Goal: Information Seeking & Learning: Learn about a topic

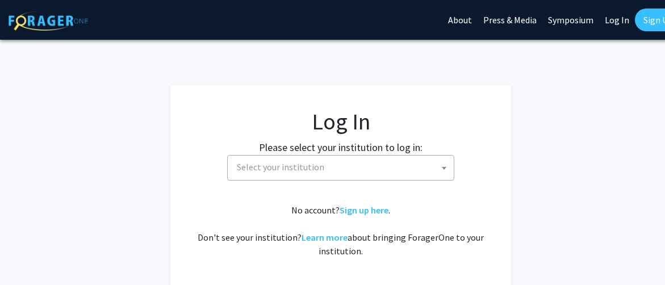
select select
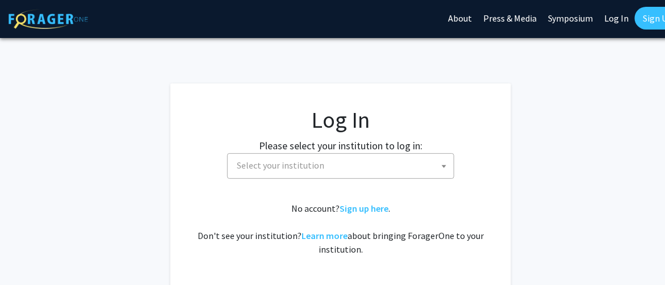
scroll to position [5, 0]
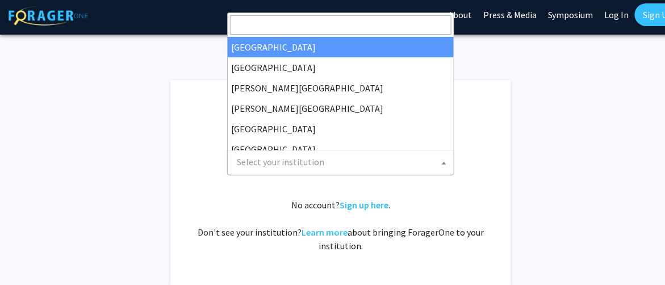
click at [294, 156] on span "Select your institution" at bounding box center [280, 161] width 87 height 11
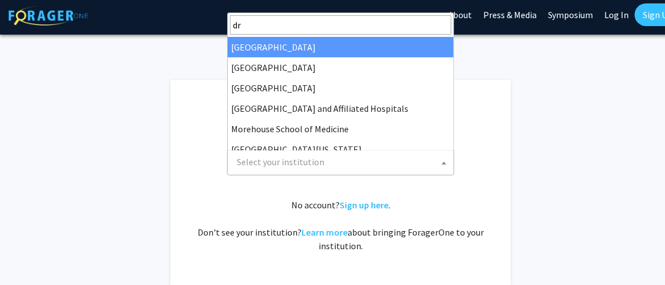
type input "dre"
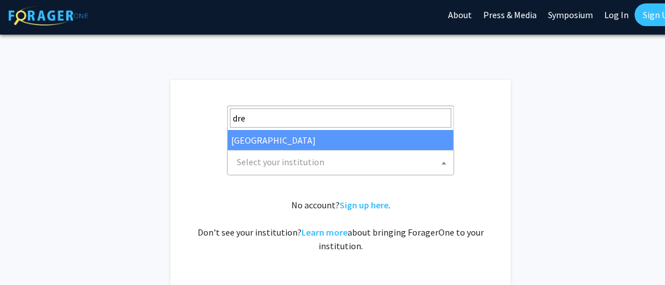
select select "6"
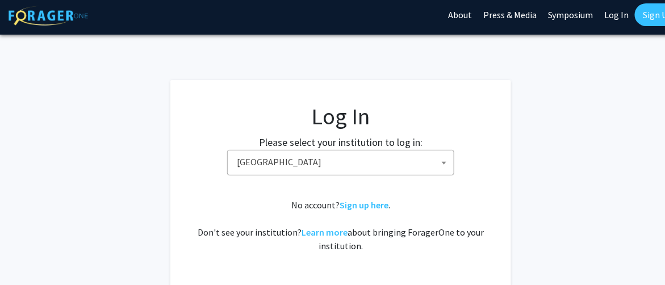
scroll to position [86, 0]
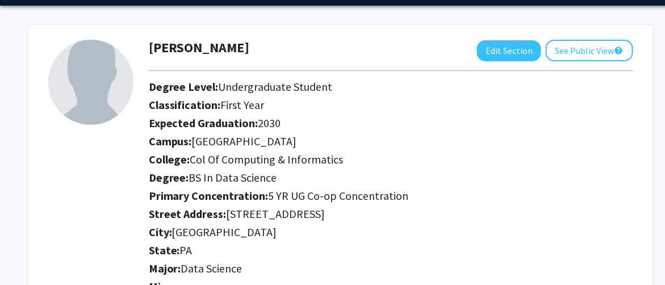
scroll to position [36, 0]
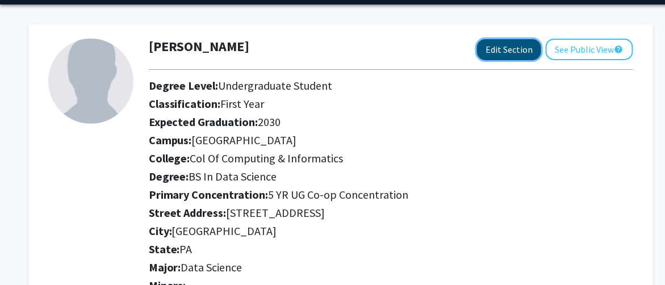
click at [509, 45] on button "Edit Section" at bounding box center [509, 49] width 64 height 21
select select
select select "[GEOGRAPHIC_DATA]"
select select "Col of Computing & Informatics"
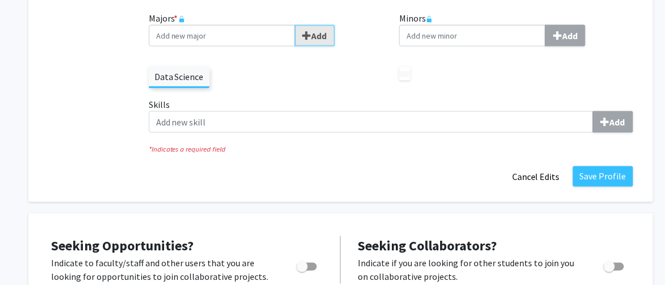
scroll to position [414, 0]
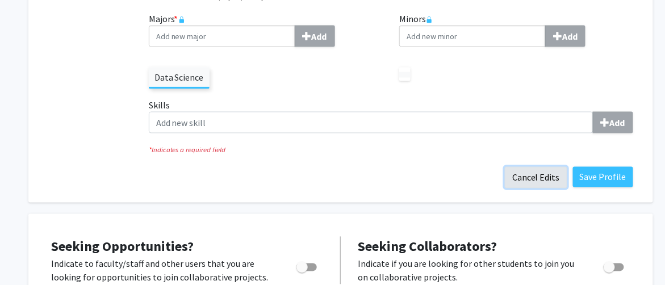
click at [562, 182] on button "Cancel Edits" at bounding box center [536, 178] width 62 height 22
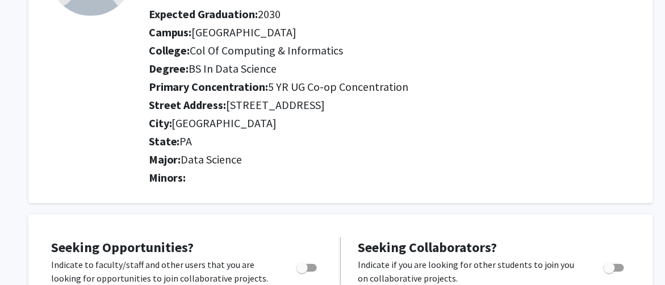
scroll to position [0, 0]
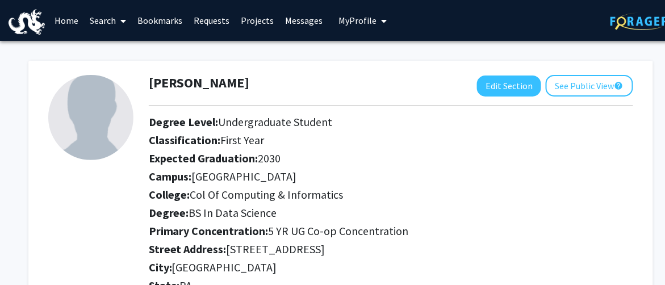
click at [101, 18] on link "Search" at bounding box center [108, 21] width 48 height 40
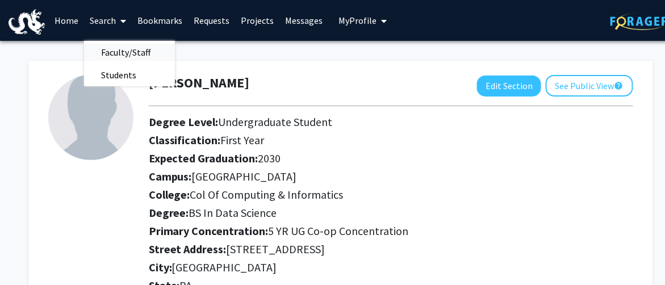
click at [116, 51] on span "Faculty/Staff" at bounding box center [125, 52] width 83 height 23
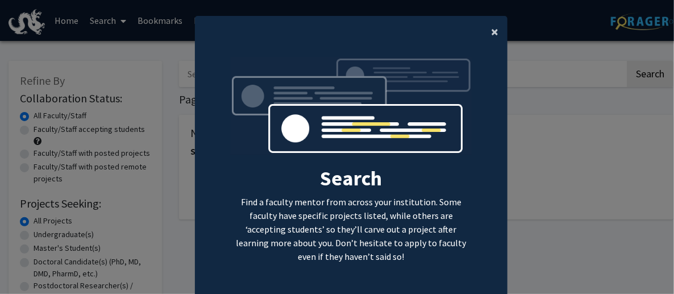
click at [487, 41] on button "×" at bounding box center [495, 32] width 26 height 32
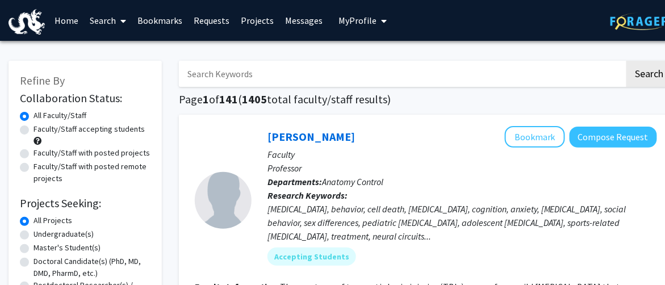
click at [107, 133] on label "Faculty/Staff accepting students" at bounding box center [89, 129] width 111 height 12
click at [41, 131] on input "Faculty/Staff accepting students" at bounding box center [37, 126] width 7 height 7
radio input "true"
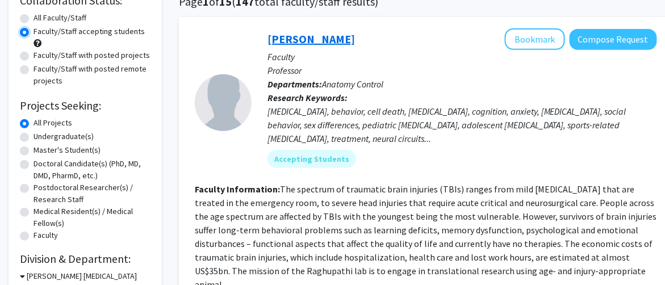
scroll to position [99, 0]
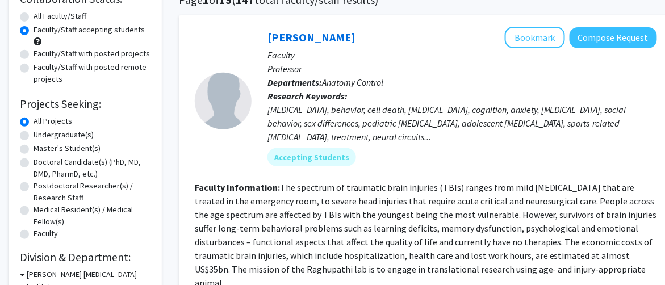
click at [74, 136] on label "Undergraduate(s)" at bounding box center [64, 135] width 60 height 12
click at [41, 136] on input "Undergraduate(s)" at bounding box center [37, 132] width 7 height 7
radio input "true"
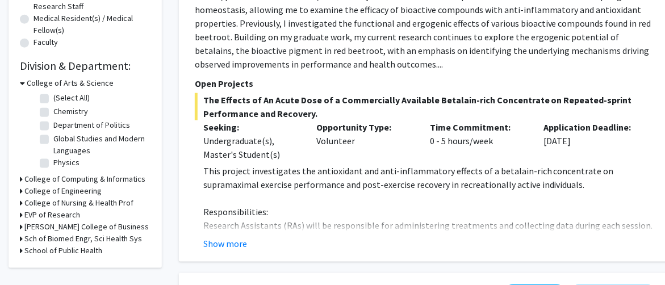
scroll to position [291, 0]
click at [24, 175] on h3 "College of Computing & Informatics" at bounding box center [84, 179] width 121 height 12
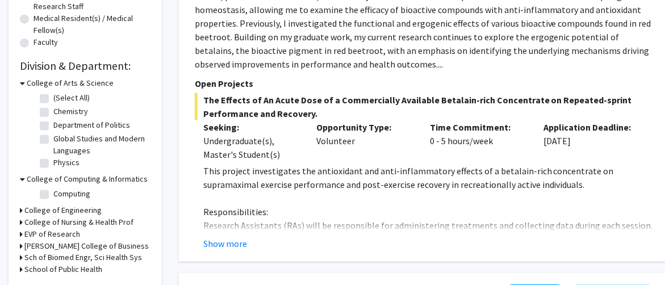
click at [53, 194] on label "Computing" at bounding box center [71, 194] width 37 height 12
click at [53, 194] on input "Computing" at bounding box center [56, 191] width 7 height 7
checkbox input "true"
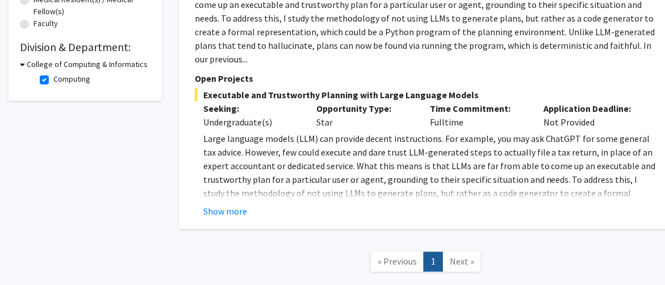
scroll to position [293, 0]
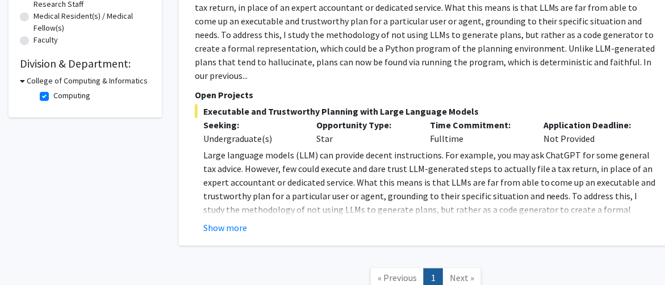
click at [452, 273] on span "Next »" at bounding box center [462, 278] width 24 height 11
click at [456, 273] on span "Next »" at bounding box center [462, 278] width 24 height 11
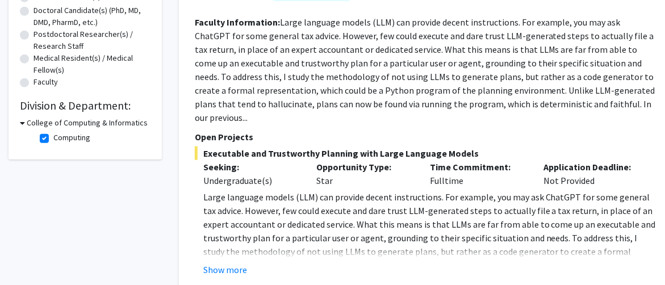
scroll to position [250, 0]
click at [229, 264] on button "Show more" at bounding box center [225, 271] width 44 height 14
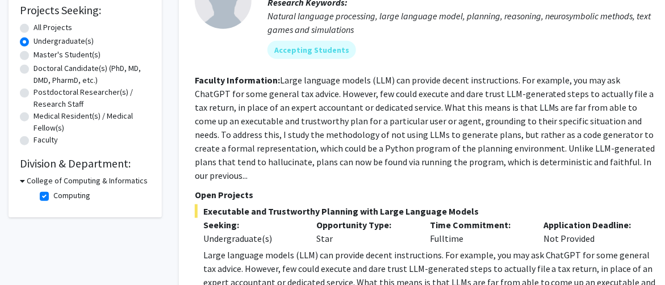
scroll to position [194, 0]
click at [53, 191] on label "Computing" at bounding box center [71, 195] width 37 height 12
click at [53, 191] on input "Computing" at bounding box center [56, 192] width 7 height 7
checkbox input "false"
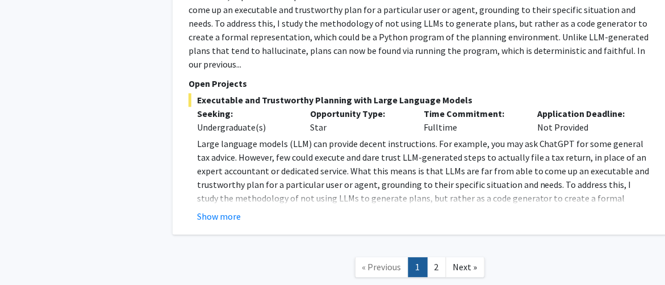
scroll to position [5072, 6]
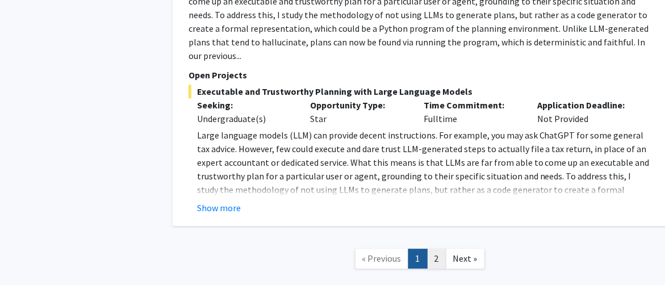
click at [442, 249] on link "2" at bounding box center [436, 259] width 19 height 20
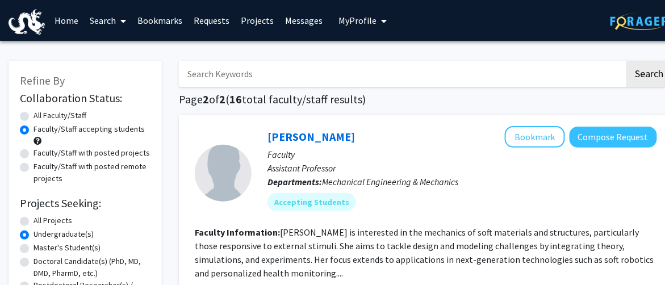
click at [249, 23] on link "Projects" at bounding box center [257, 21] width 44 height 40
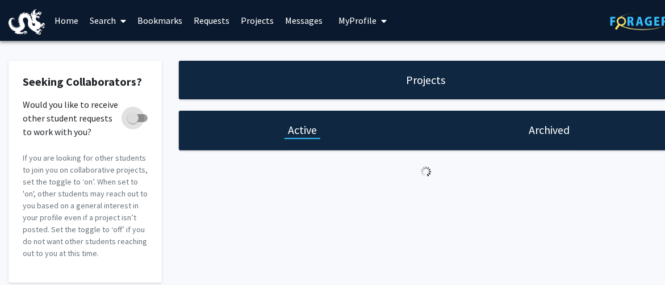
click at [52, 118] on span "Would you like to receive other student requests to work with you?" at bounding box center [73, 118] width 100 height 41
click at [132, 122] on input "Would you like to receive other student requests to work with you?" at bounding box center [132, 122] width 1 height 1
checkbox input "true"
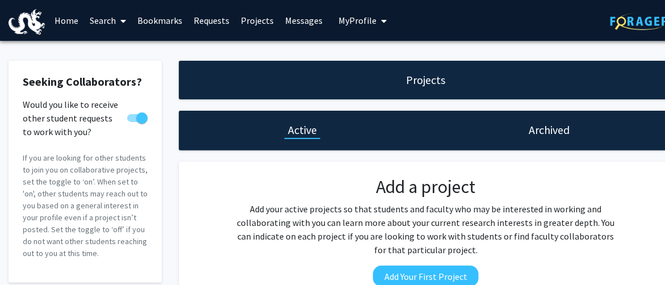
scroll to position [1, 0]
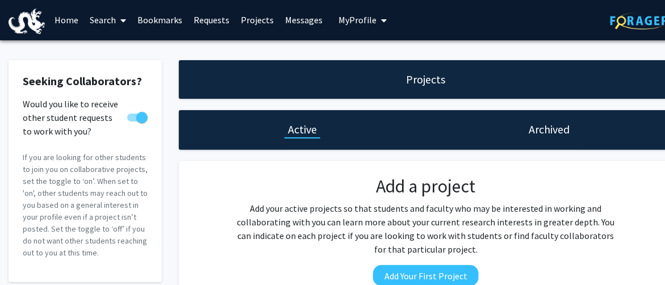
click at [114, 22] on link "Search" at bounding box center [108, 20] width 48 height 40
click at [132, 70] on span "Students" at bounding box center [118, 74] width 69 height 23
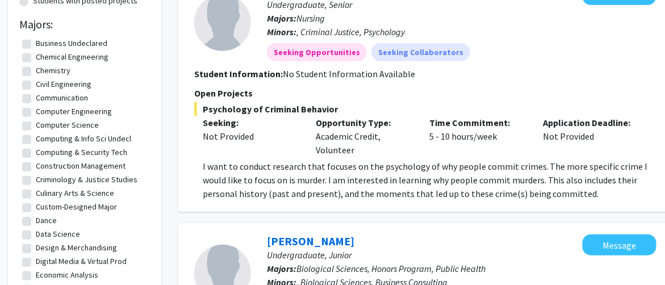
scroll to position [193, 0]
click at [64, 123] on label "Computer Science" at bounding box center [67, 124] width 63 height 12
click at [43, 123] on input "Computer Science" at bounding box center [39, 121] width 7 height 7
checkbox input "true"
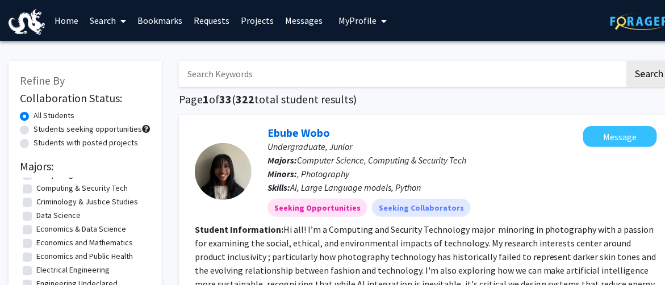
scroll to position [81, 0]
click at [61, 212] on label "Data Science" at bounding box center [58, 214] width 44 height 12
click at [44, 212] on input "Data Science" at bounding box center [39, 211] width 7 height 7
checkbox input "true"
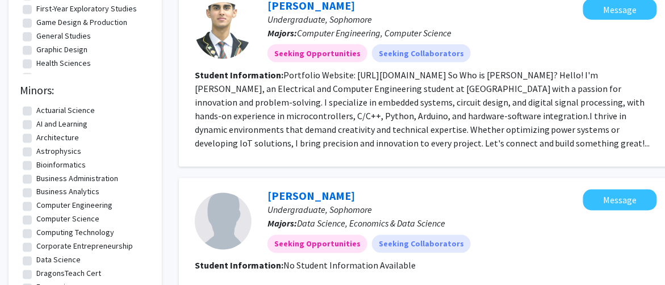
scroll to position [359, 0]
click at [73, 166] on label "Bioinformatics" at bounding box center [60, 164] width 49 height 12
click at [44, 166] on input "Bioinformatics" at bounding box center [39, 161] width 7 height 7
checkbox input "true"
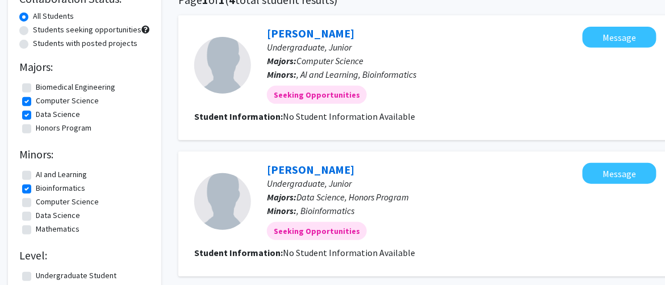
scroll to position [101, 1]
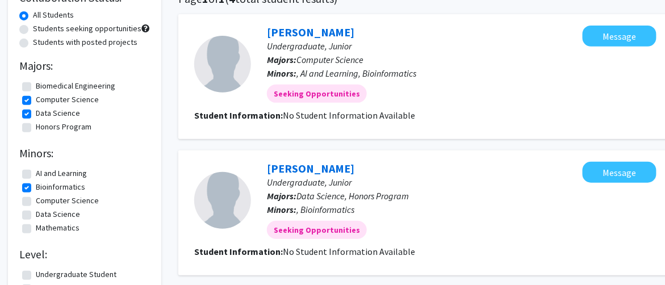
click at [36, 186] on label "Bioinformatics" at bounding box center [60, 187] width 49 height 12
click at [36, 186] on input "Bioinformatics" at bounding box center [39, 184] width 7 height 7
checkbox input "false"
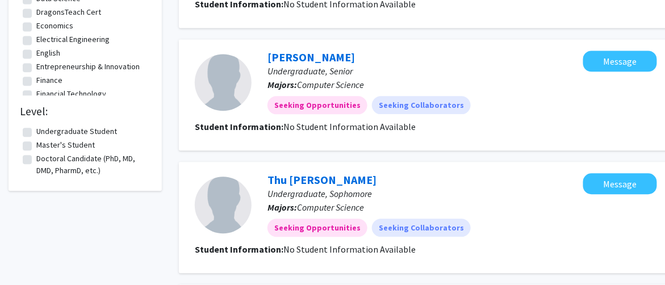
scroll to position [634, 0]
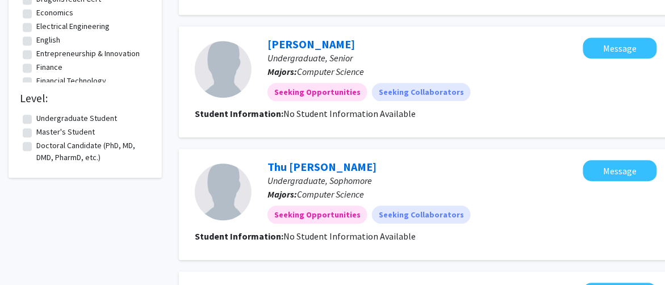
click at [36, 123] on label "Undergraduate Student" at bounding box center [76, 118] width 81 height 12
click at [36, 120] on input "Undergraduate Student" at bounding box center [39, 115] width 7 height 7
checkbox input "true"
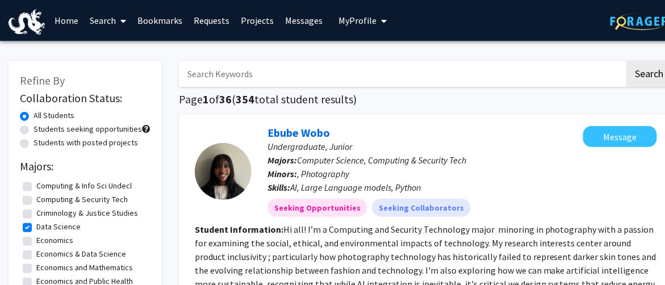
scroll to position [1, 0]
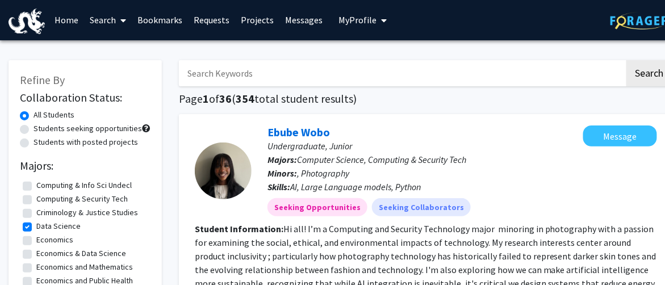
click at [72, 138] on label "Students with posted projects" at bounding box center [86, 142] width 104 height 12
click at [41, 138] on input "Students with posted projects" at bounding box center [37, 139] width 7 height 7
radio input "true"
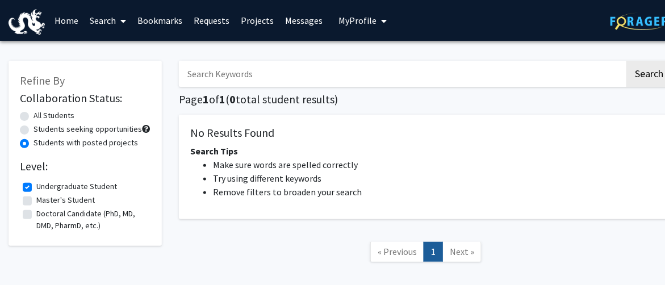
click at [68, 129] on label "Students seeking opportunities" at bounding box center [88, 129] width 108 height 12
click at [41, 129] on input "Students seeking opportunities" at bounding box center [37, 126] width 7 height 7
radio input "true"
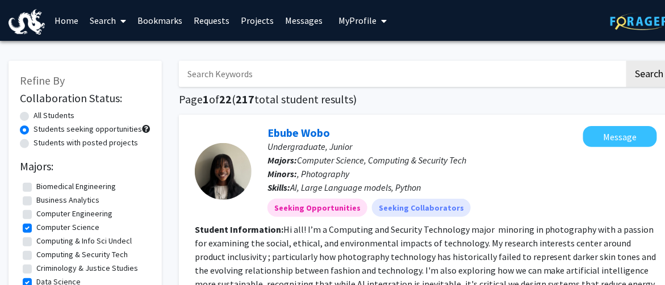
click at [315, 20] on link "Messages" at bounding box center [303, 21] width 49 height 40
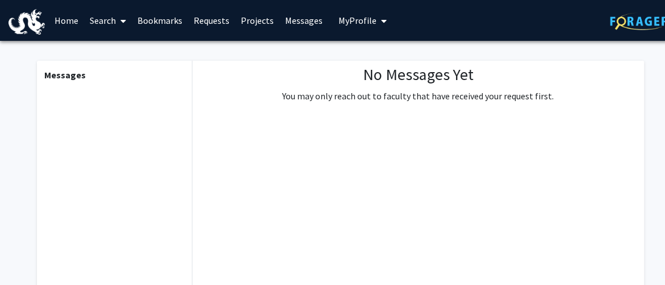
click at [224, 21] on link "Requests" at bounding box center [211, 21] width 47 height 40
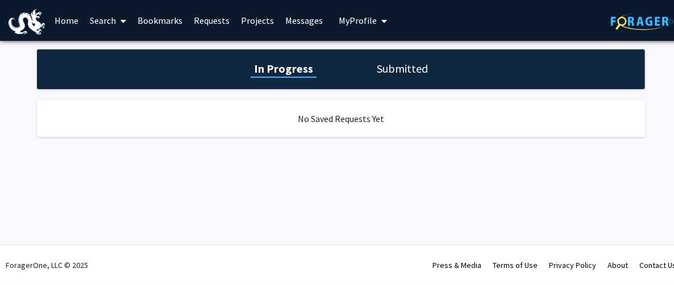
click at [165, 24] on link "Bookmarks" at bounding box center [160, 21] width 56 height 40
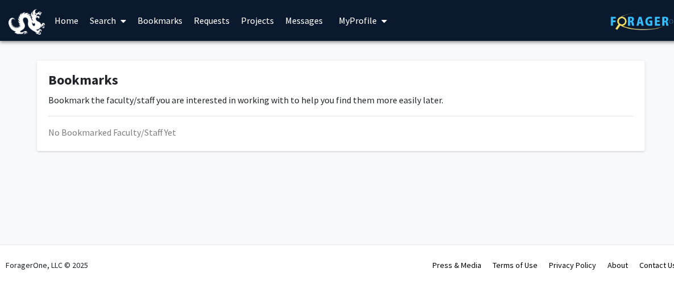
click at [107, 24] on link "Search" at bounding box center [108, 21] width 48 height 40
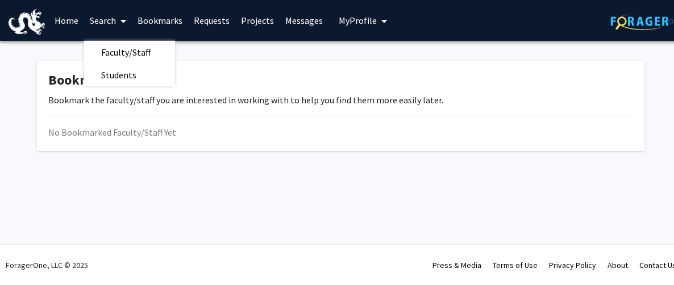
click at [80, 19] on link "Home" at bounding box center [66, 21] width 35 height 40
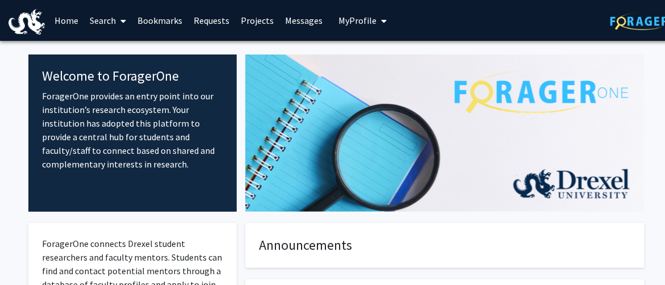
scroll to position [0, 16]
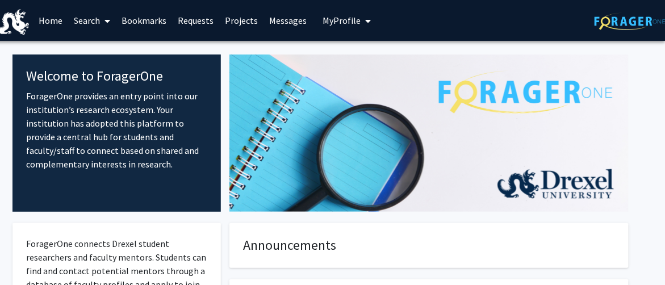
click at [365, 23] on icon "My profile dropdown to access profile and logout" at bounding box center [368, 20] width 6 height 9
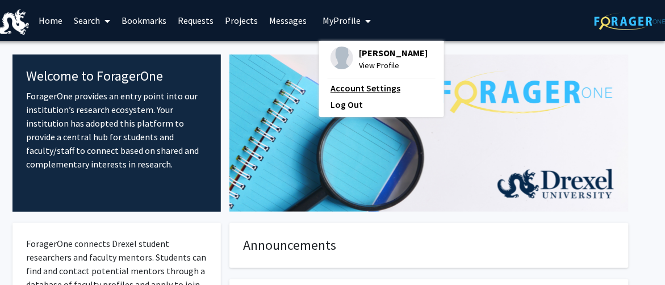
click at [372, 89] on link "Account Settings" at bounding box center [382, 88] width 102 height 14
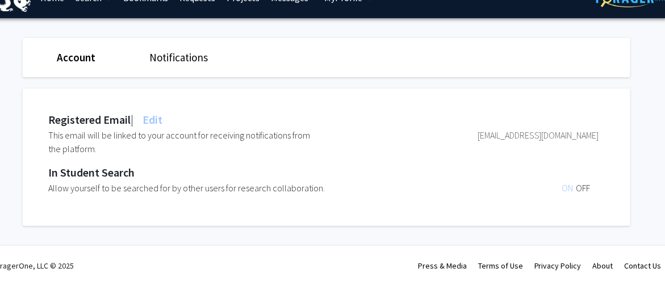
scroll to position [23, 0]
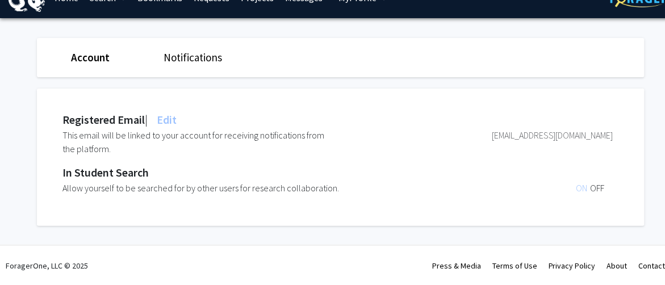
click at [583, 189] on span "ON" at bounding box center [583, 187] width 14 height 11
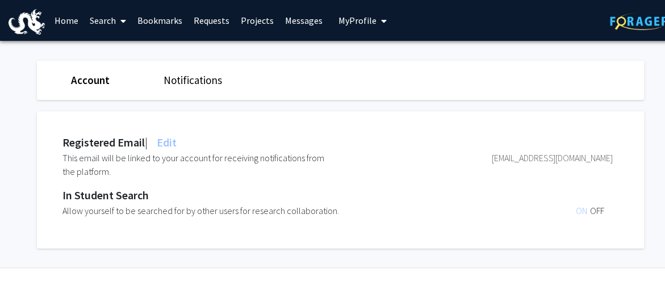
click at [345, 24] on span "My Profile" at bounding box center [357, 20] width 38 height 11
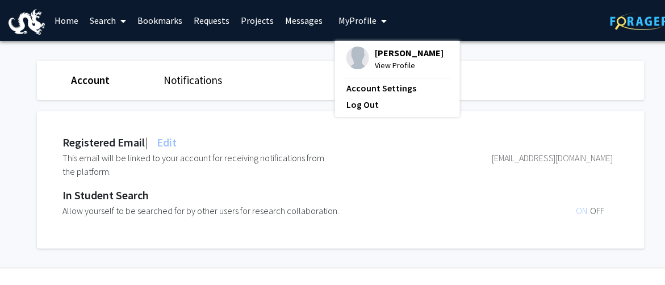
click at [378, 62] on span "View Profile" at bounding box center [409, 65] width 69 height 12
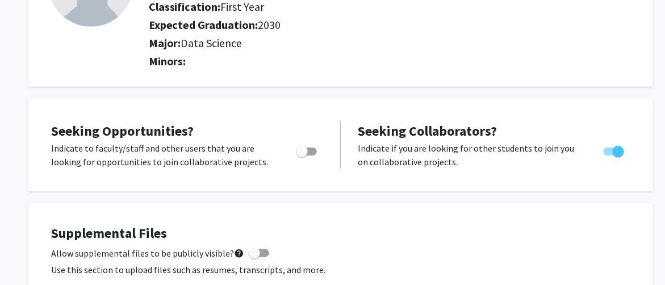
scroll to position [162, 0]
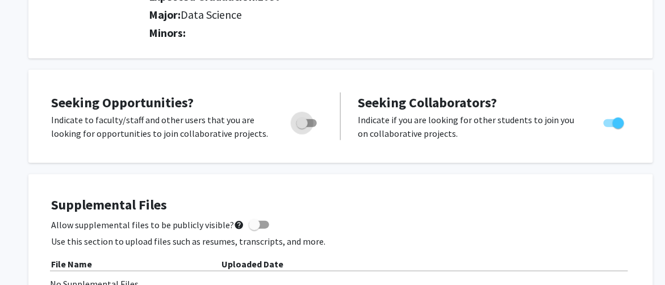
click at [311, 120] on span "Toggle" at bounding box center [306, 123] width 20 height 8
click at [302, 127] on input "Are you actively seeking opportunities?" at bounding box center [302, 127] width 1 height 1
checkbox input "true"
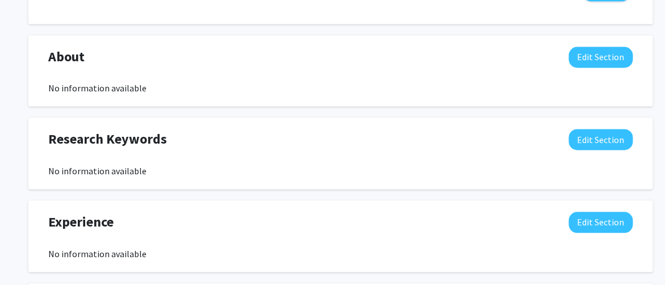
scroll to position [495, 0]
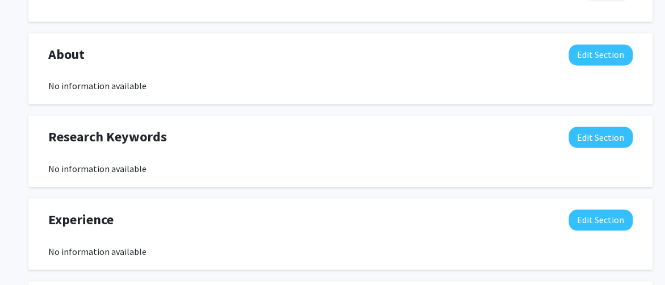
click at [370, 31] on div "Seeking Opportunities? Indicate to faculty/staff and other users that you are l…" at bounding box center [340, 174] width 625 height 875
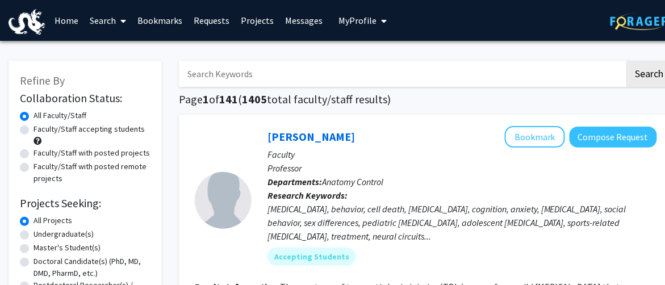
drag, startPoint x: 581, startPoint y: 0, endPoint x: 438, endPoint y: 98, distance: 173.1
click at [438, 98] on h1 "Page 1 of 141 ( 1405 total faculty/staff results)" at bounding box center [426, 100] width 494 height 14
